Goal: Information Seeking & Learning: Learn about a topic

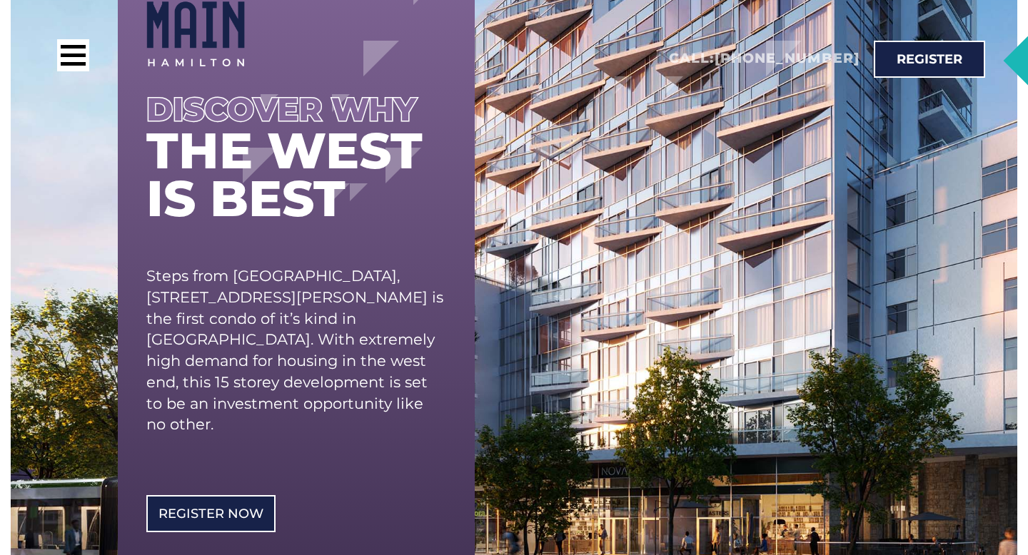
scroll to position [207, 0]
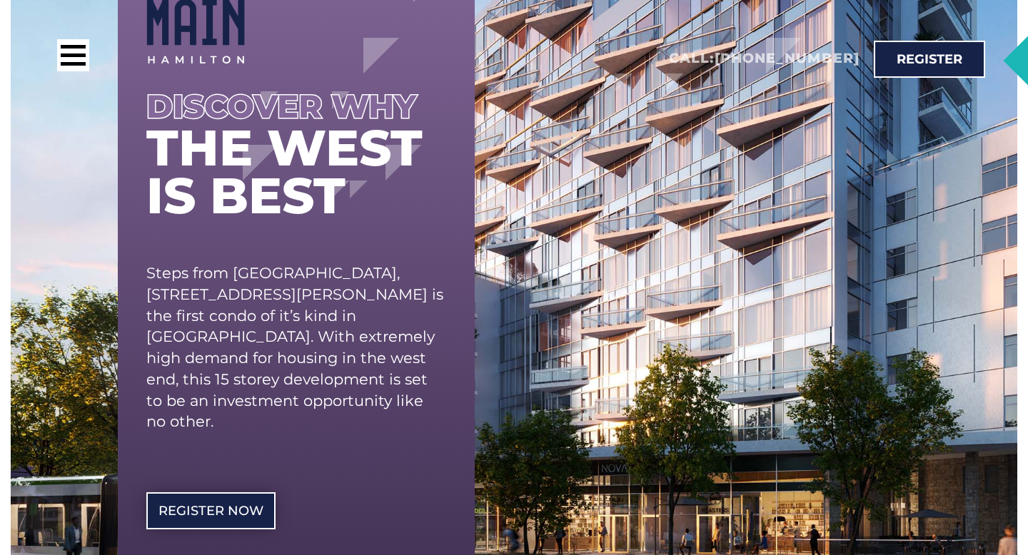
click at [243, 505] on span "REgister Now" at bounding box center [210, 511] width 105 height 13
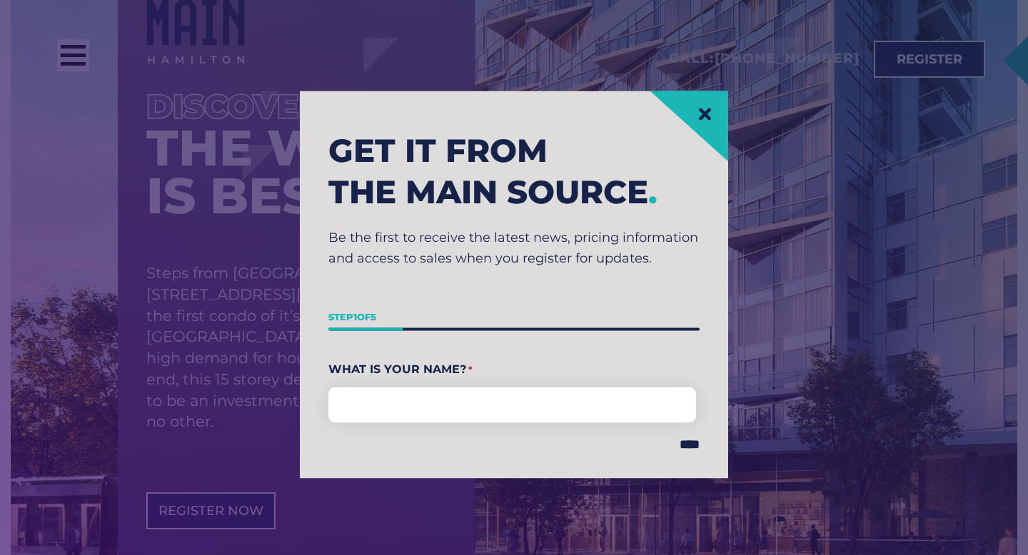
click at [705, 112] on icon at bounding box center [705, 114] width 12 height 12
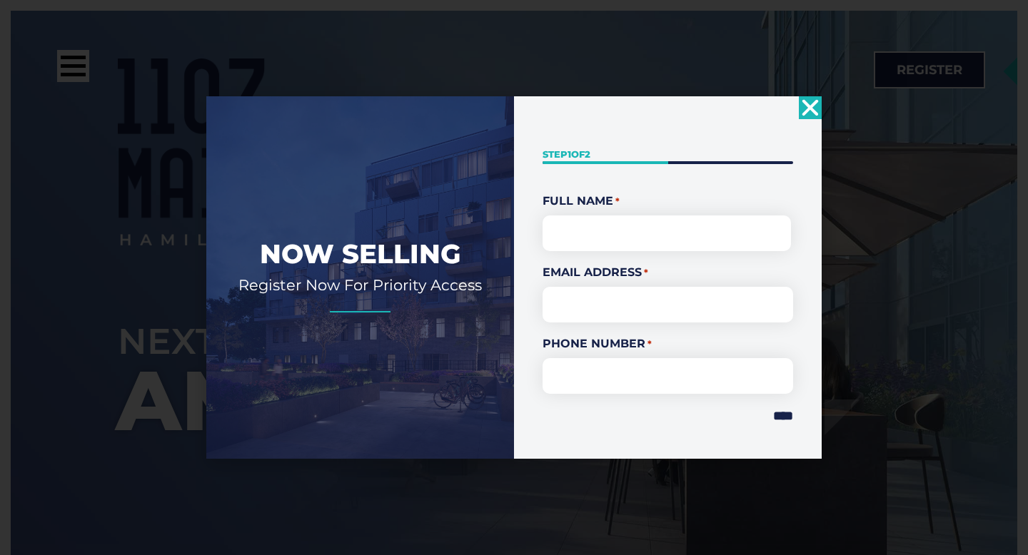
click at [808, 106] on use "Close" at bounding box center [810, 108] width 16 height 16
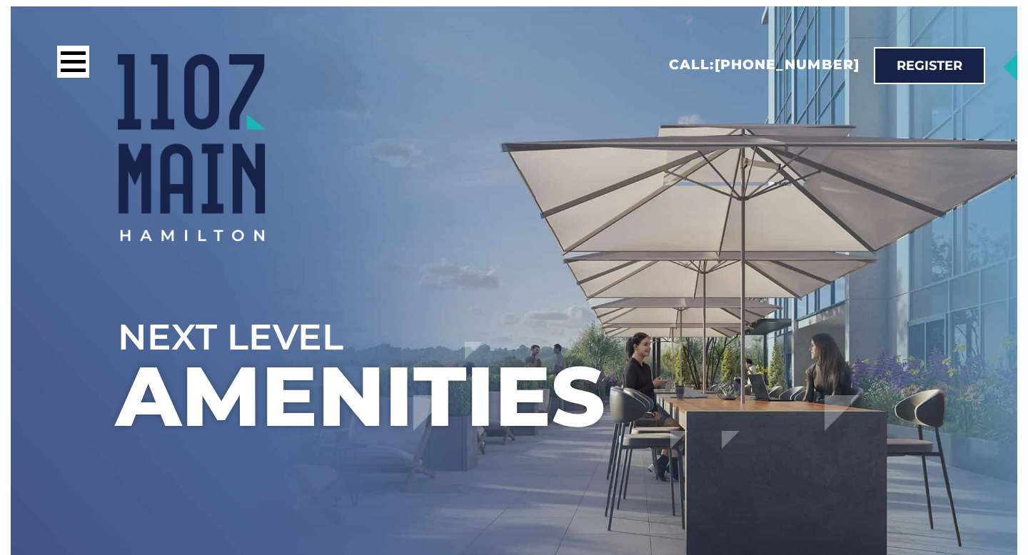
scroll to position [9, 0]
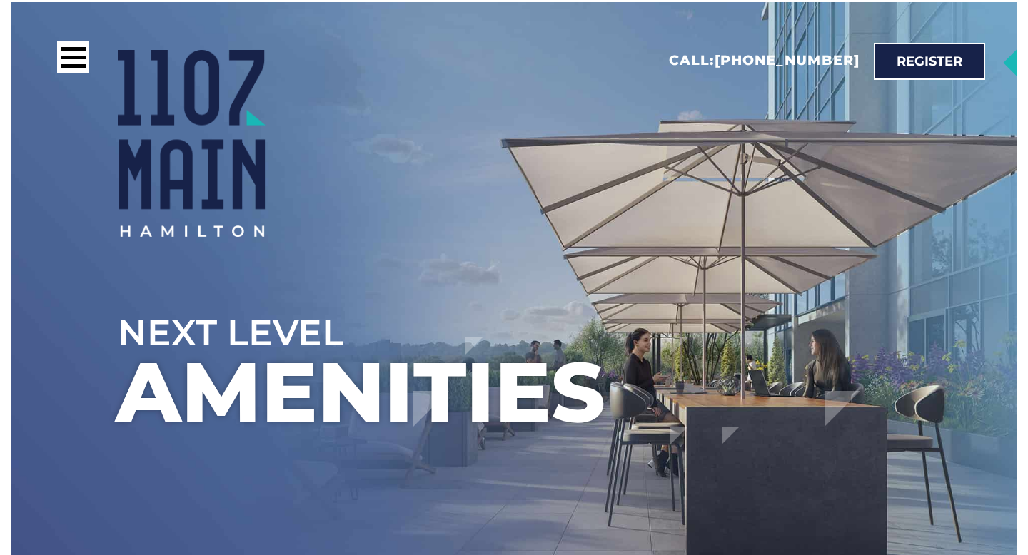
click at [555, 336] on ul at bounding box center [568, 184] width 1028 height 555
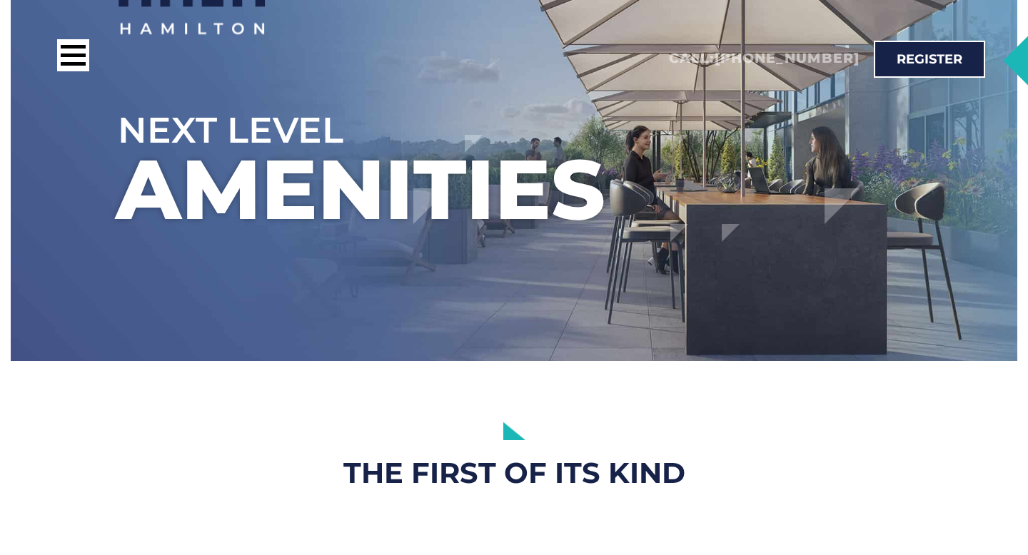
scroll to position [0, 0]
